Goal: Check status: Check status

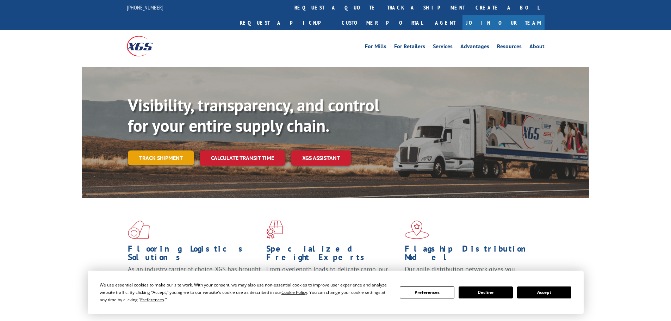
click at [171, 150] on div "Visibility, transparency, and control for your entire supply chain. Track shipm…" at bounding box center [359, 144] width 462 height 98
click at [168, 150] on link "Track shipment" at bounding box center [161, 157] width 66 height 15
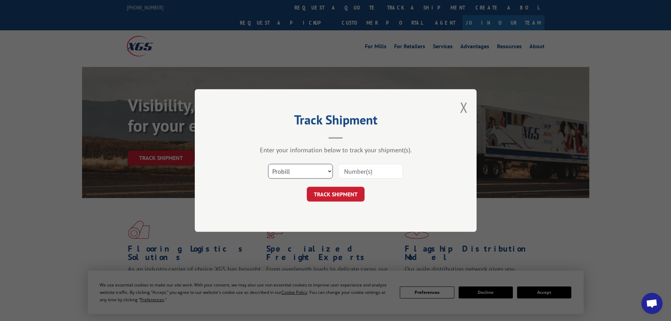
click at [330, 172] on select "Select category... Probill BOL PO" at bounding box center [300, 171] width 65 height 15
select select "bol"
click at [268, 164] on select "Select category... Probill BOL PO" at bounding box center [300, 171] width 65 height 15
paste input "7059331"
type input "7059331"
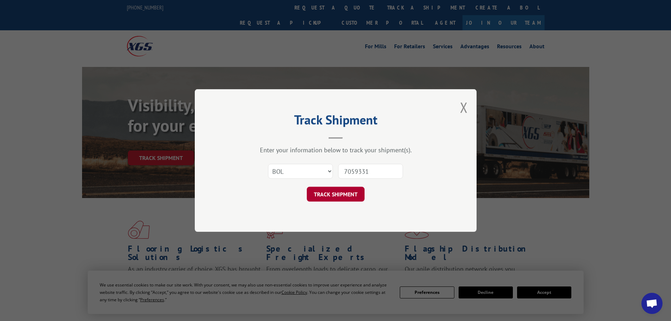
click at [329, 198] on button "TRACK SHIPMENT" at bounding box center [336, 194] width 58 height 15
